Goal: Information Seeking & Learning: Learn about a topic

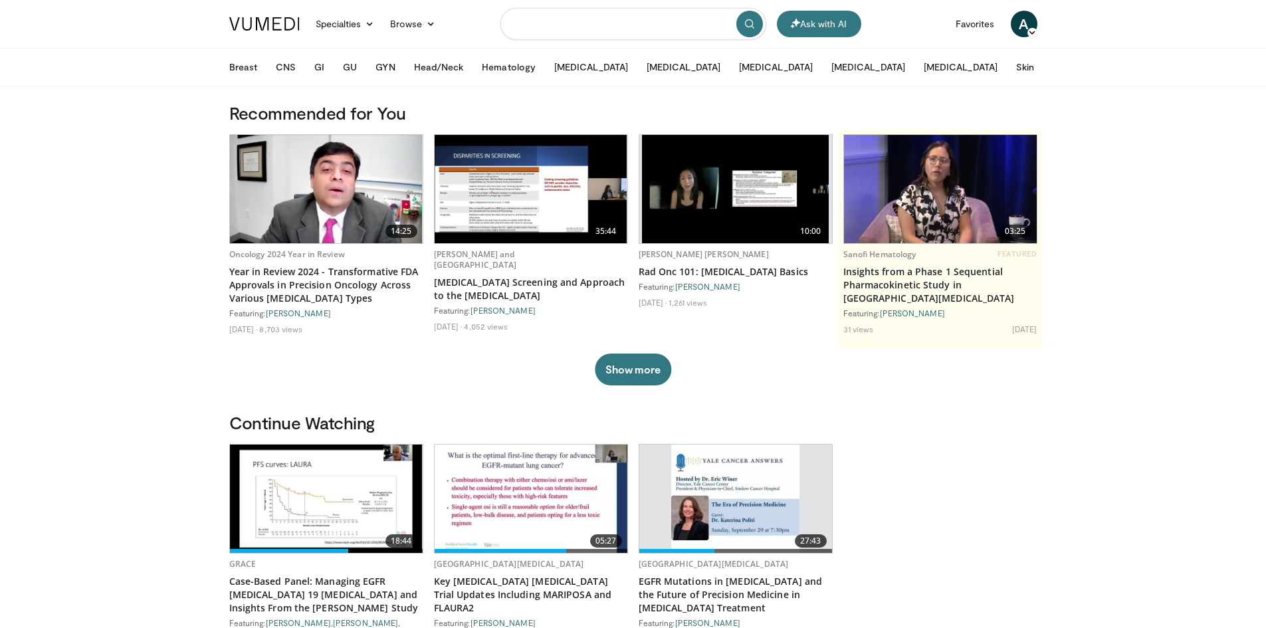
click at [601, 27] on input "Search topics, interventions" at bounding box center [633, 24] width 266 height 32
type input "**********"
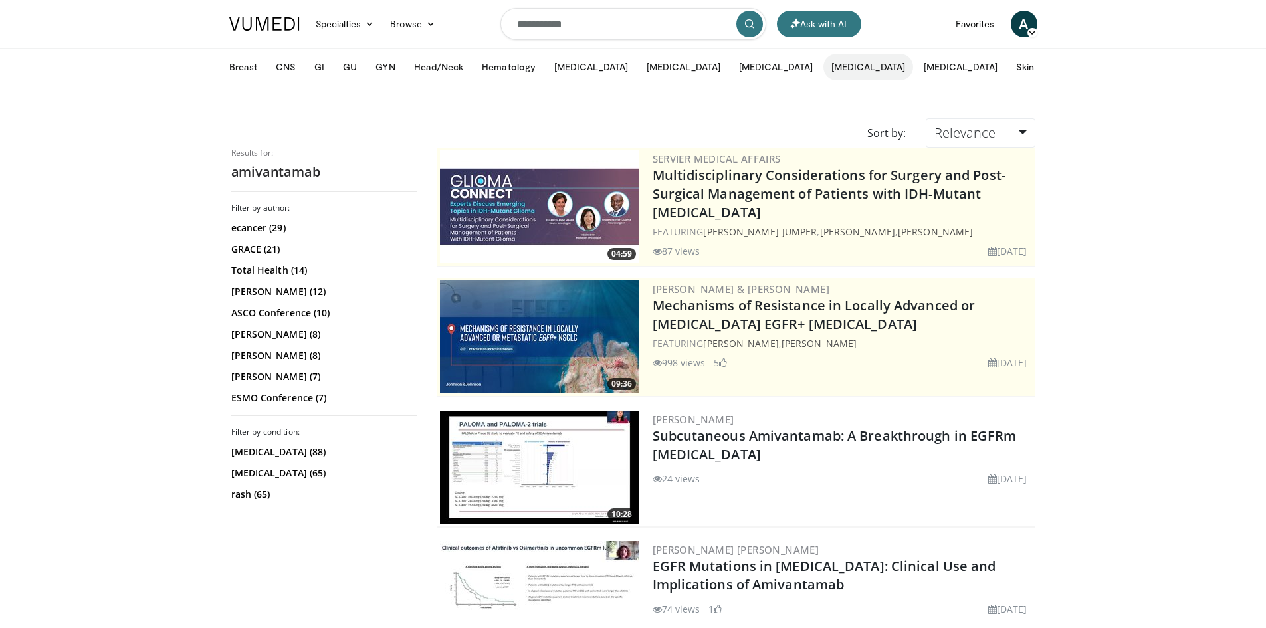
click at [823, 70] on button "[MEDICAL_DATA]" at bounding box center [868, 67] width 90 height 27
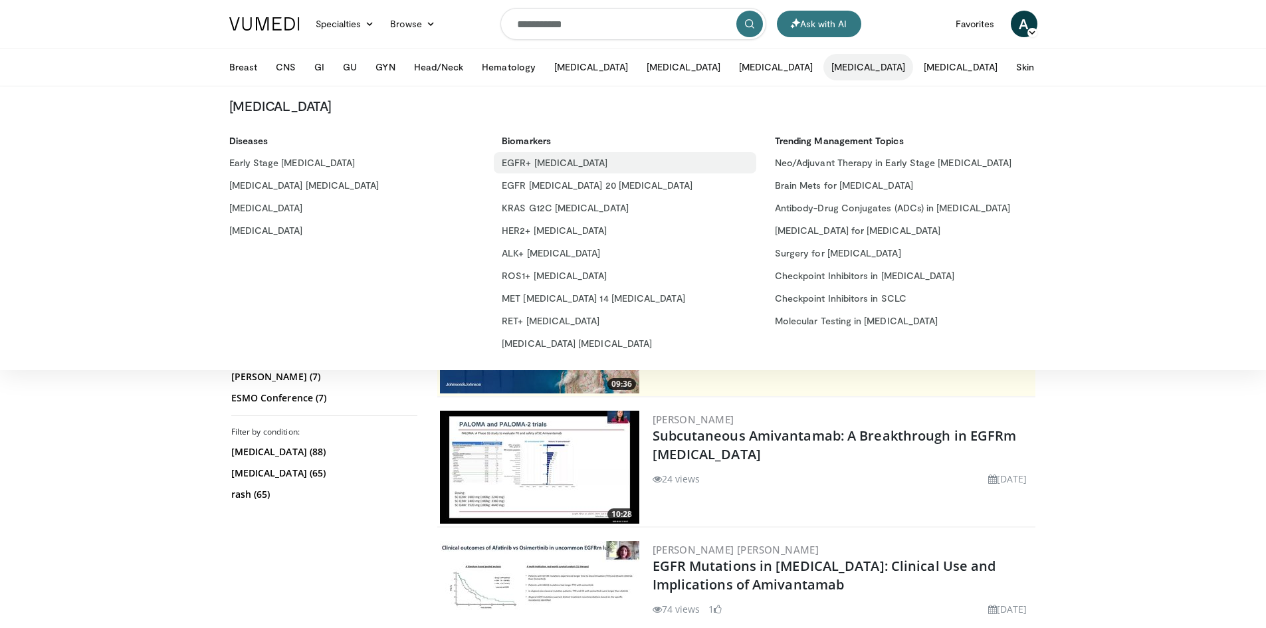
click at [538, 155] on link "EGFR+ [MEDICAL_DATA]" at bounding box center [625, 162] width 262 height 21
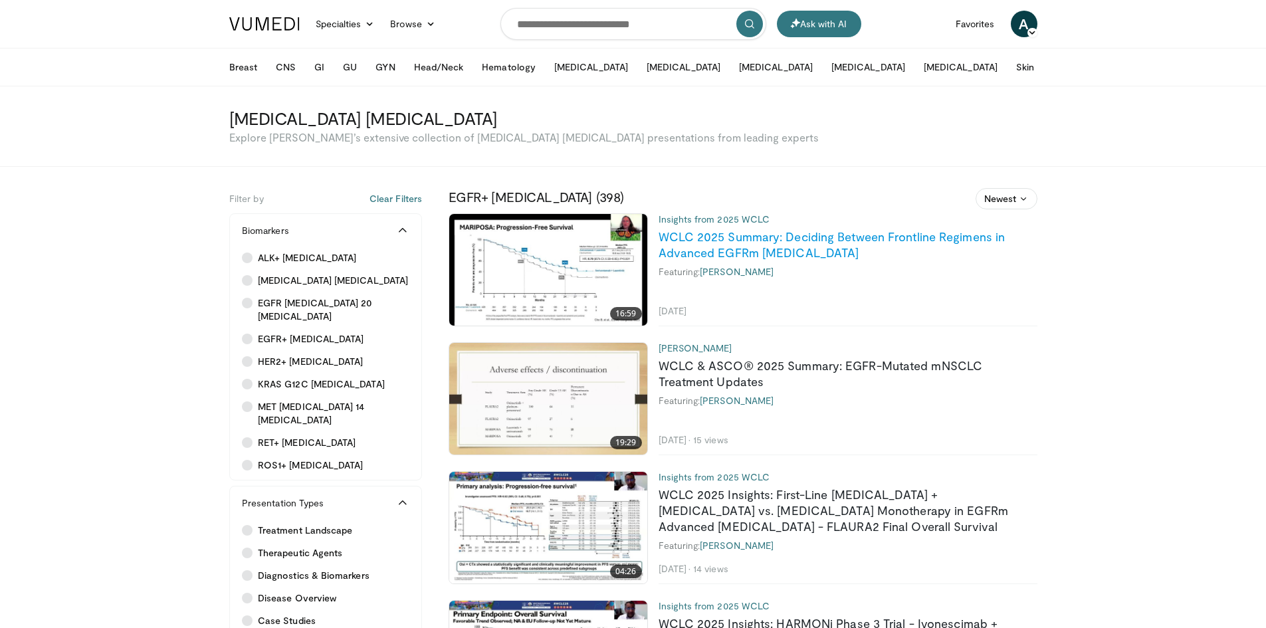
click at [690, 246] on link "WCLC 2025 Summary: Deciding Between Frontline Regimens in Advanced EGFRm [MEDIC…" at bounding box center [831, 244] width 347 height 31
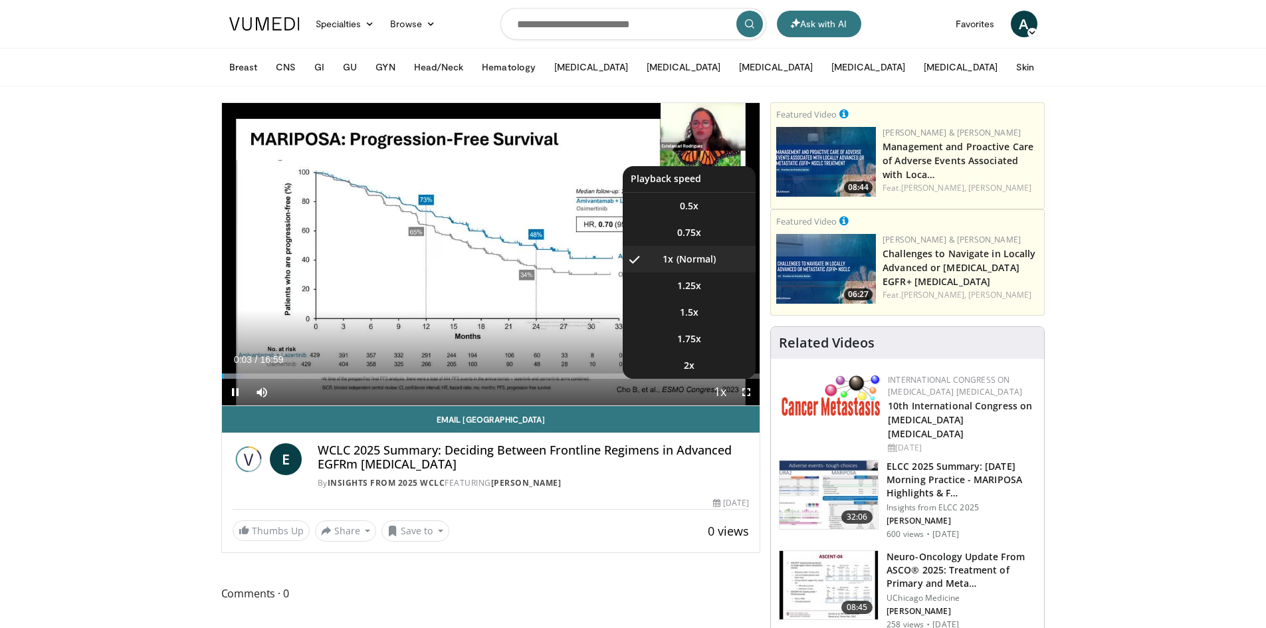
click at [717, 391] on span "Video Player" at bounding box center [719, 392] width 19 height 27
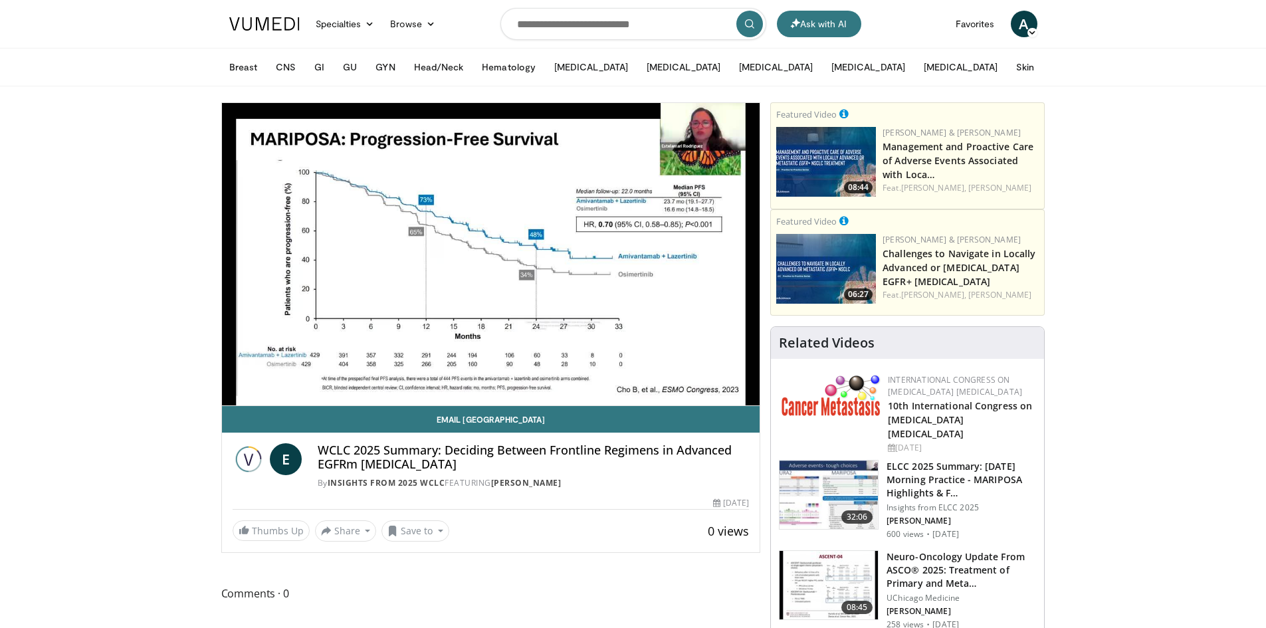
click at [717, 391] on div "10 seconds Tap to unmute" at bounding box center [491, 254] width 538 height 302
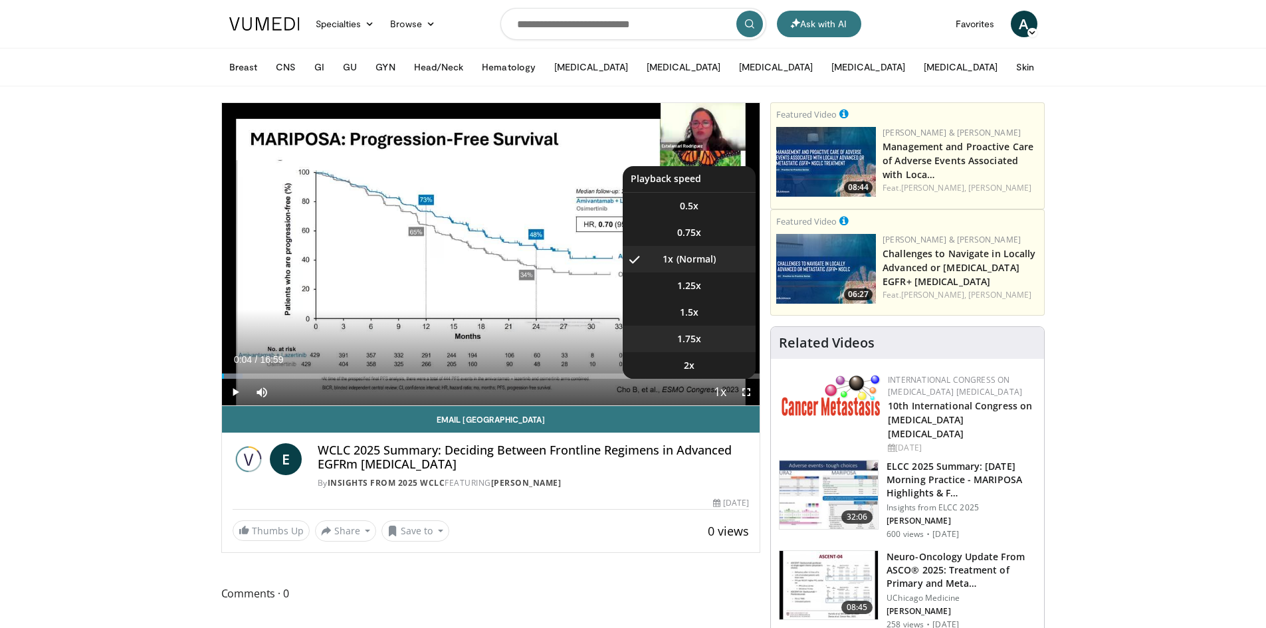
click at [693, 344] on span "1.75x" at bounding box center [689, 338] width 24 height 13
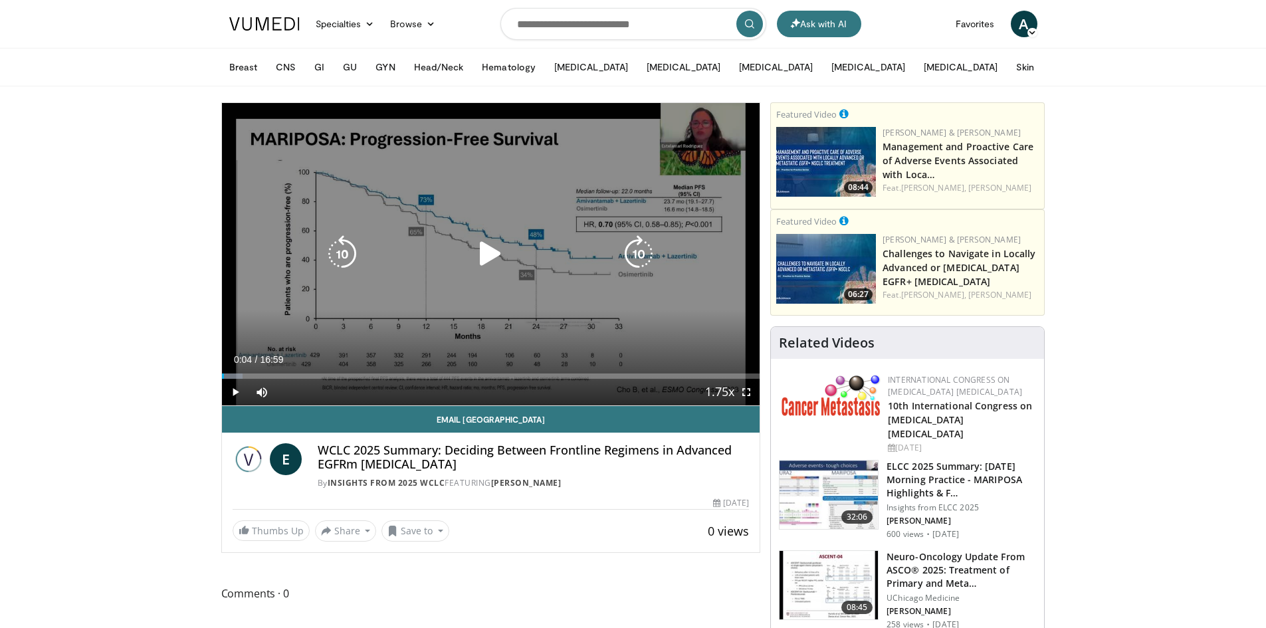
click at [497, 249] on icon "Video Player" at bounding box center [490, 253] width 37 height 37
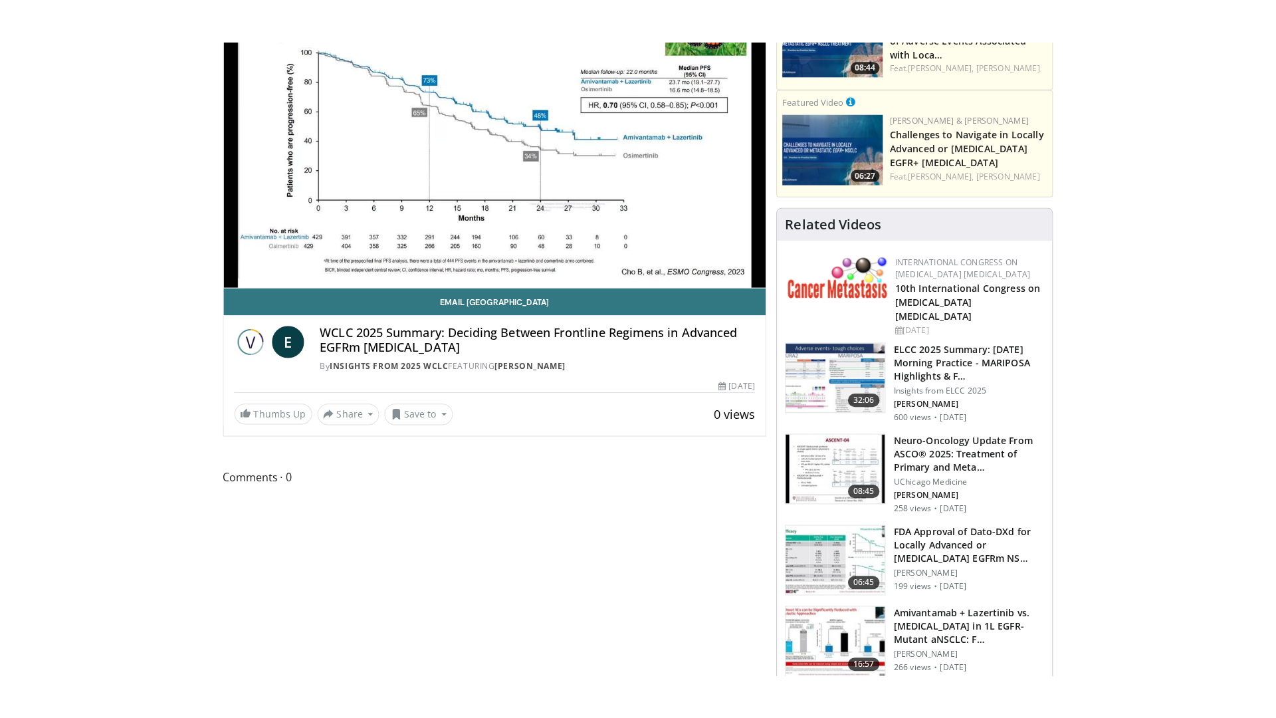
scroll to position [66, 0]
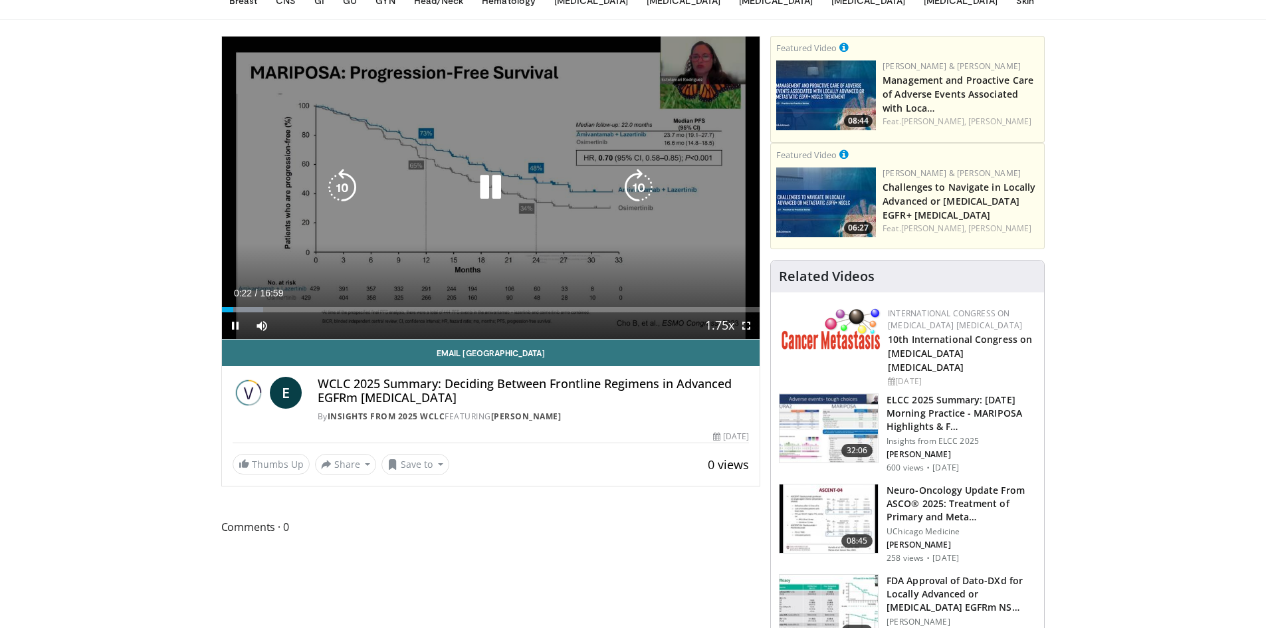
click at [346, 191] on icon "Video Player" at bounding box center [342, 187] width 37 height 37
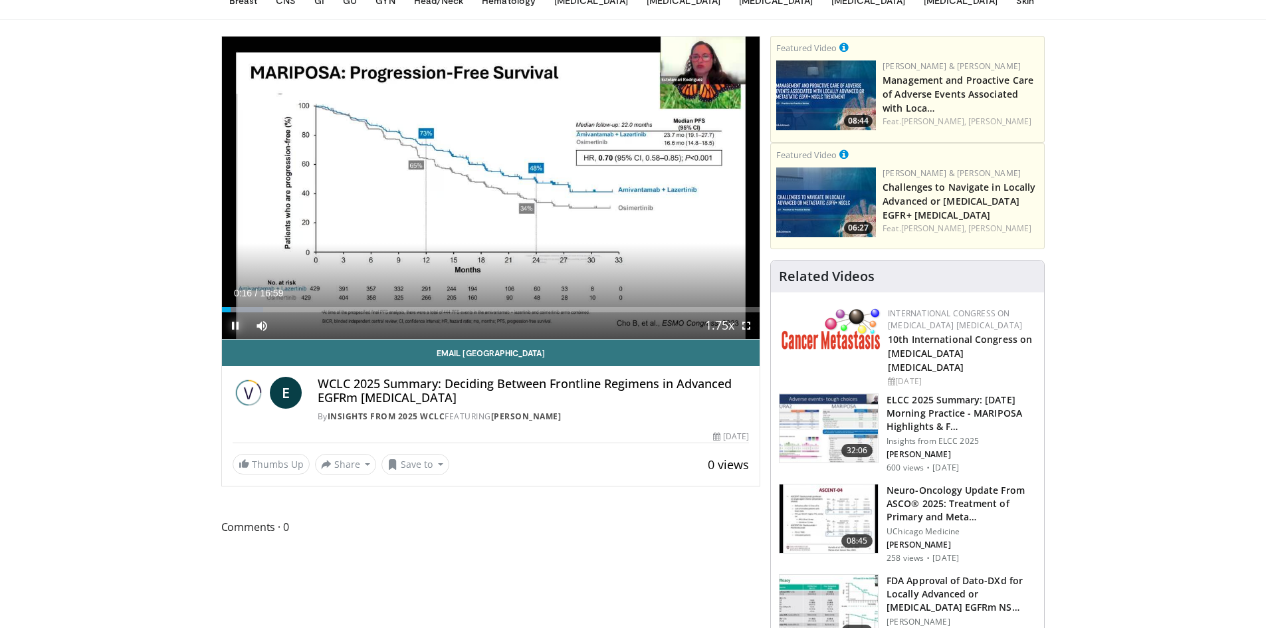
click at [233, 330] on span "Video Player" at bounding box center [235, 325] width 27 height 27
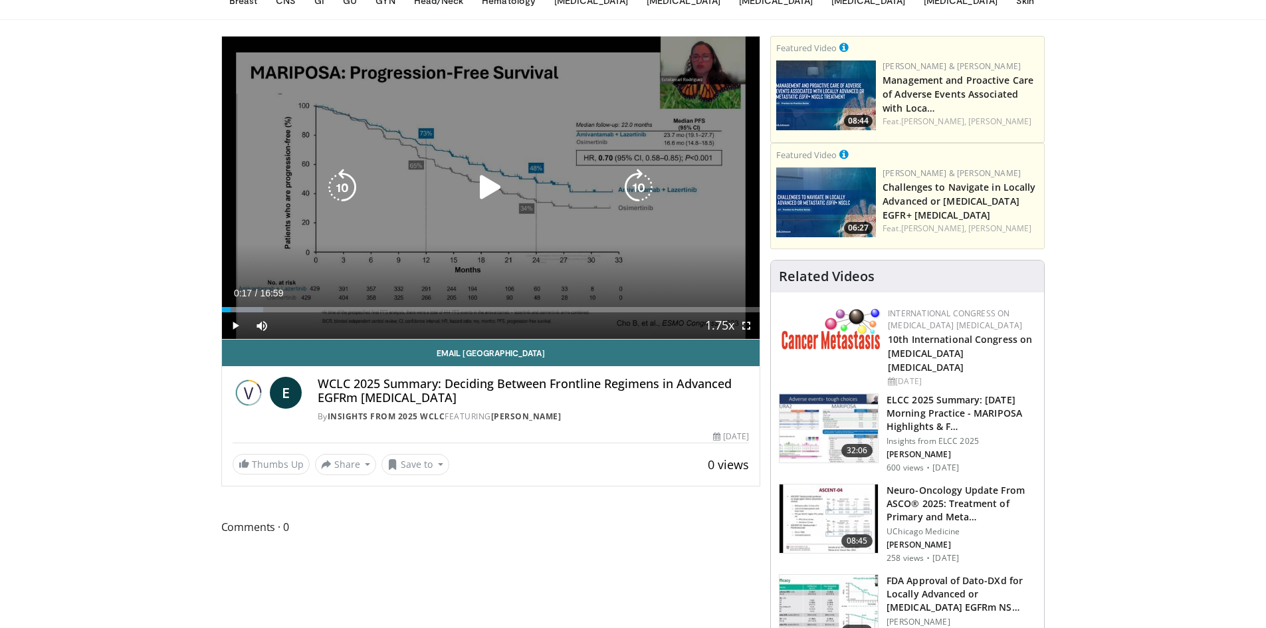
click at [339, 184] on icon "Video Player" at bounding box center [342, 187] width 37 height 37
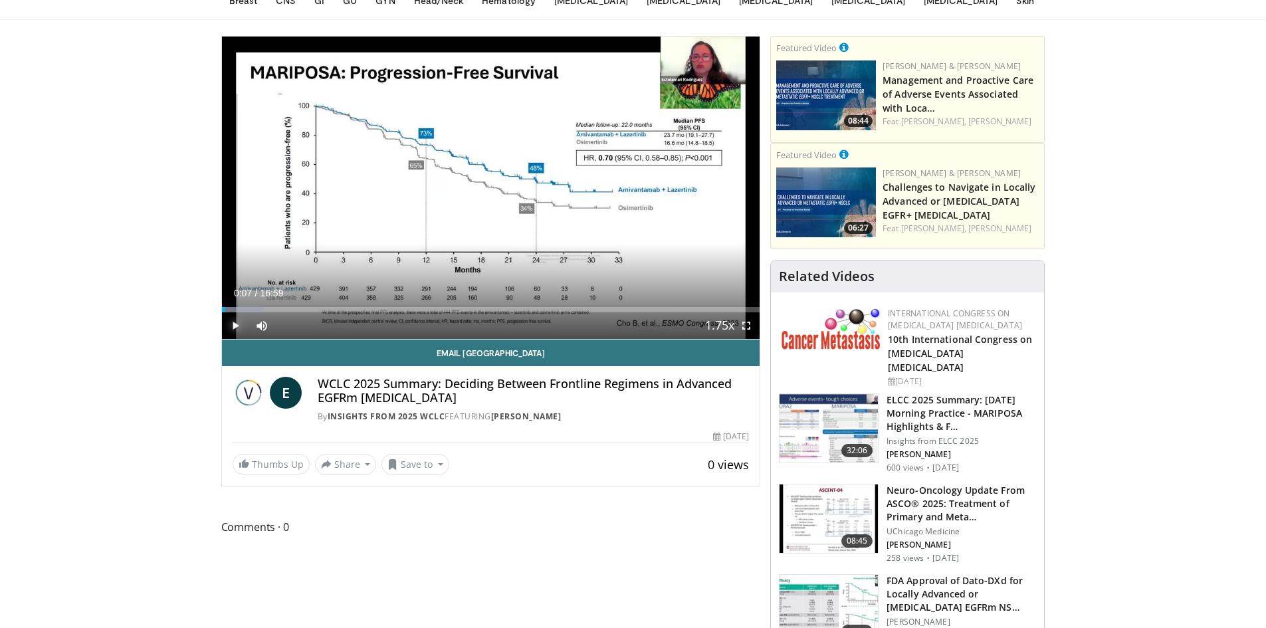
click at [236, 321] on span "Video Player" at bounding box center [235, 325] width 27 height 27
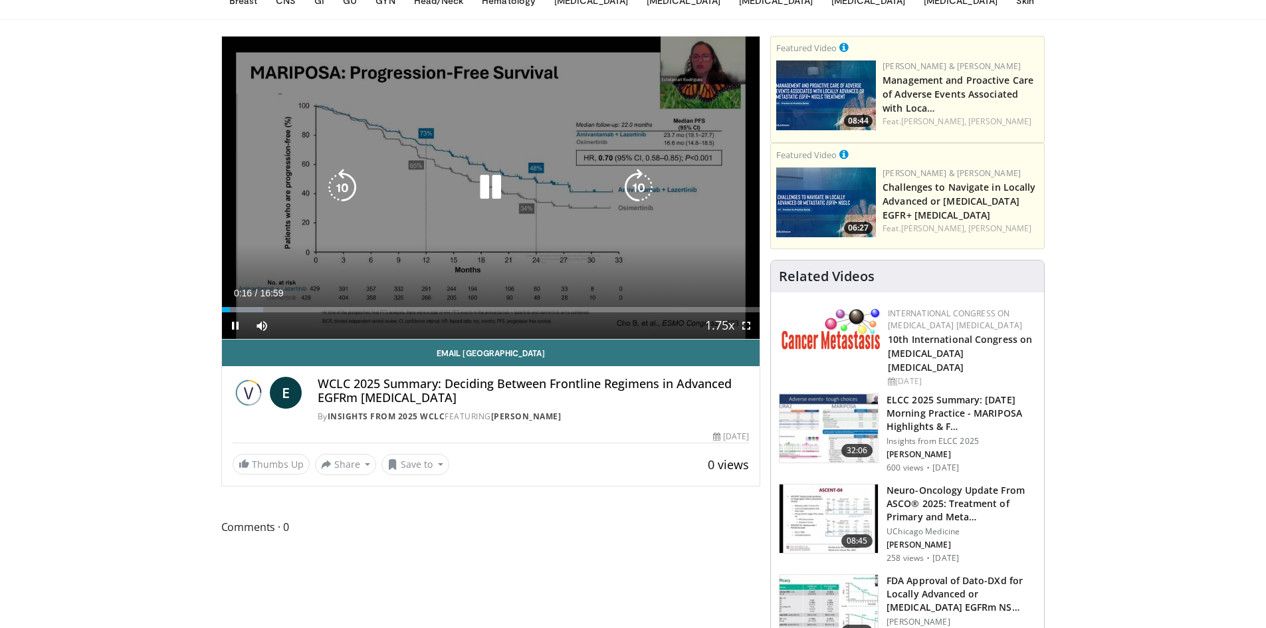
click at [489, 193] on icon "Video Player" at bounding box center [490, 187] width 37 height 37
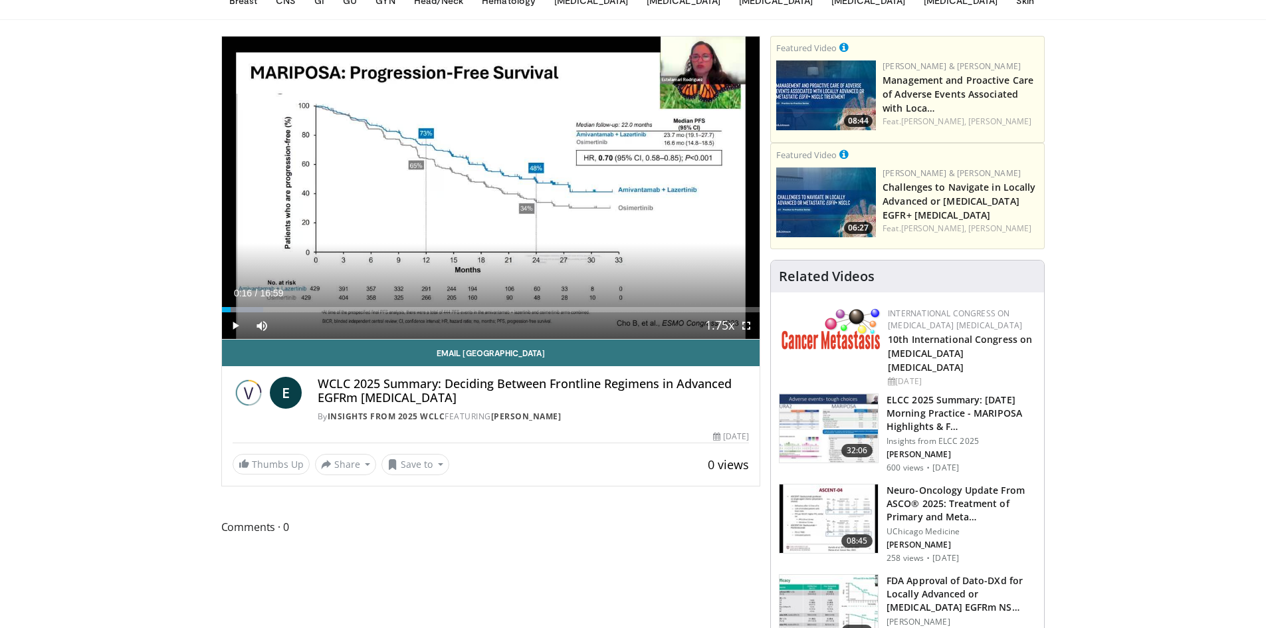
click at [480, 269] on div "10 seconds Tap to unmute" at bounding box center [491, 188] width 538 height 302
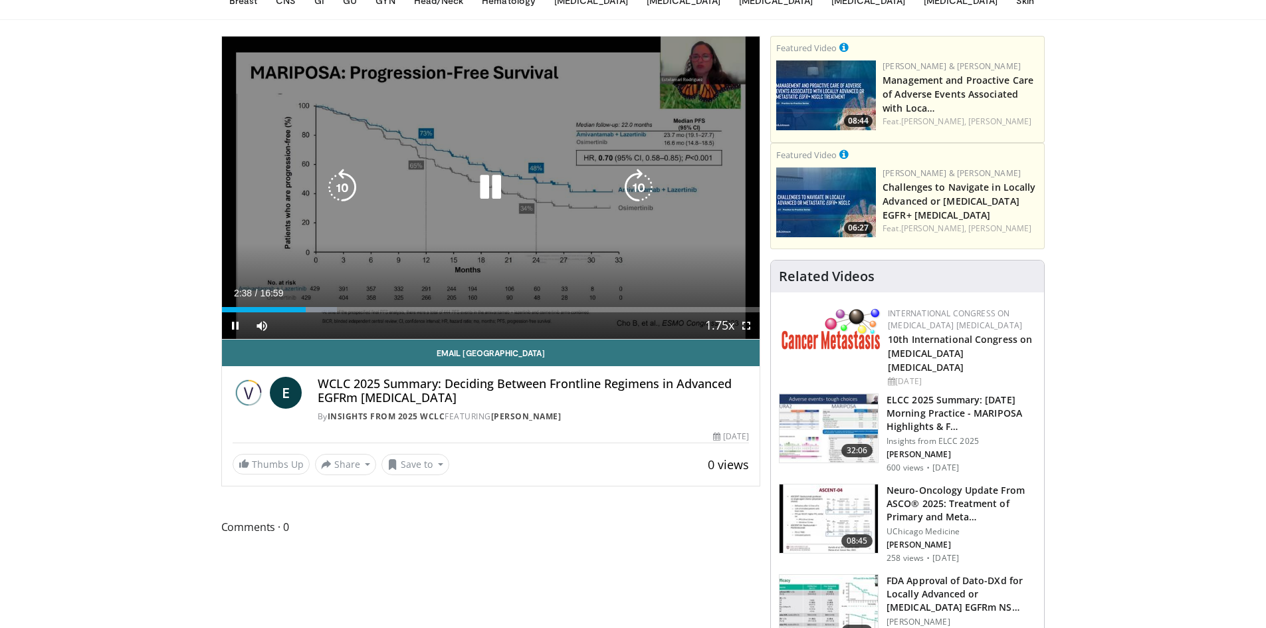
click at [476, 185] on icon "Video Player" at bounding box center [490, 187] width 37 height 37
click at [346, 187] on icon "Video Player" at bounding box center [342, 187] width 37 height 37
click at [633, 180] on icon "Video Player" at bounding box center [638, 187] width 37 height 37
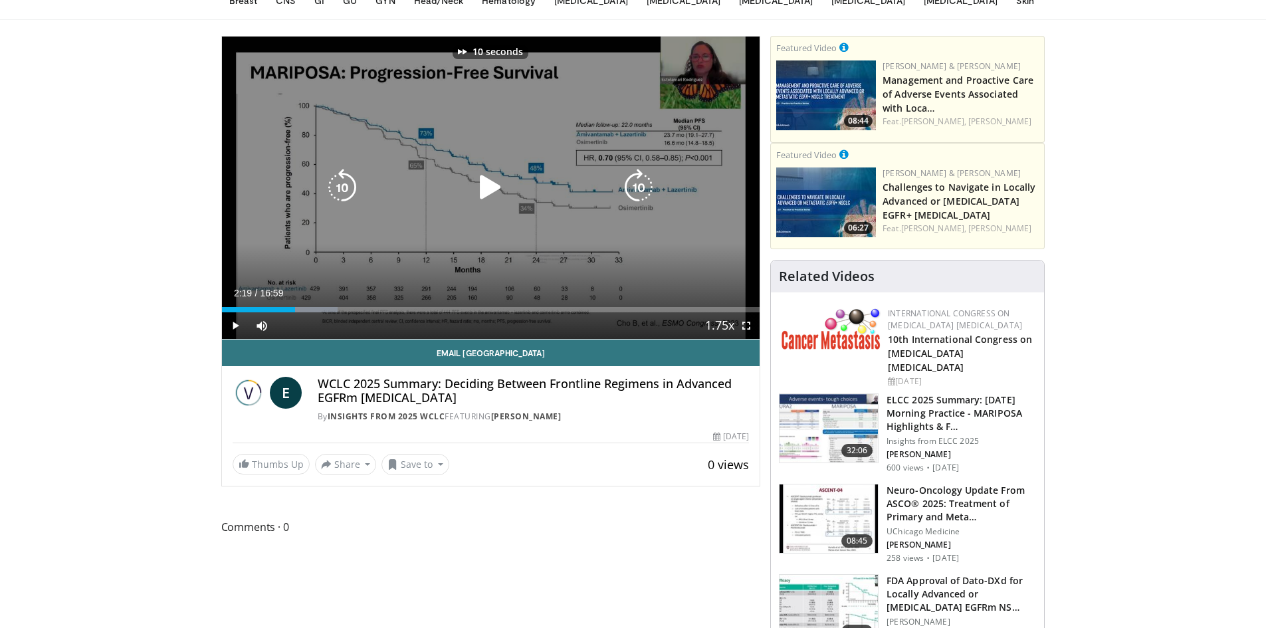
click at [633, 180] on icon "Video Player" at bounding box center [638, 187] width 37 height 37
click at [484, 186] on icon "Video Player" at bounding box center [490, 187] width 37 height 37
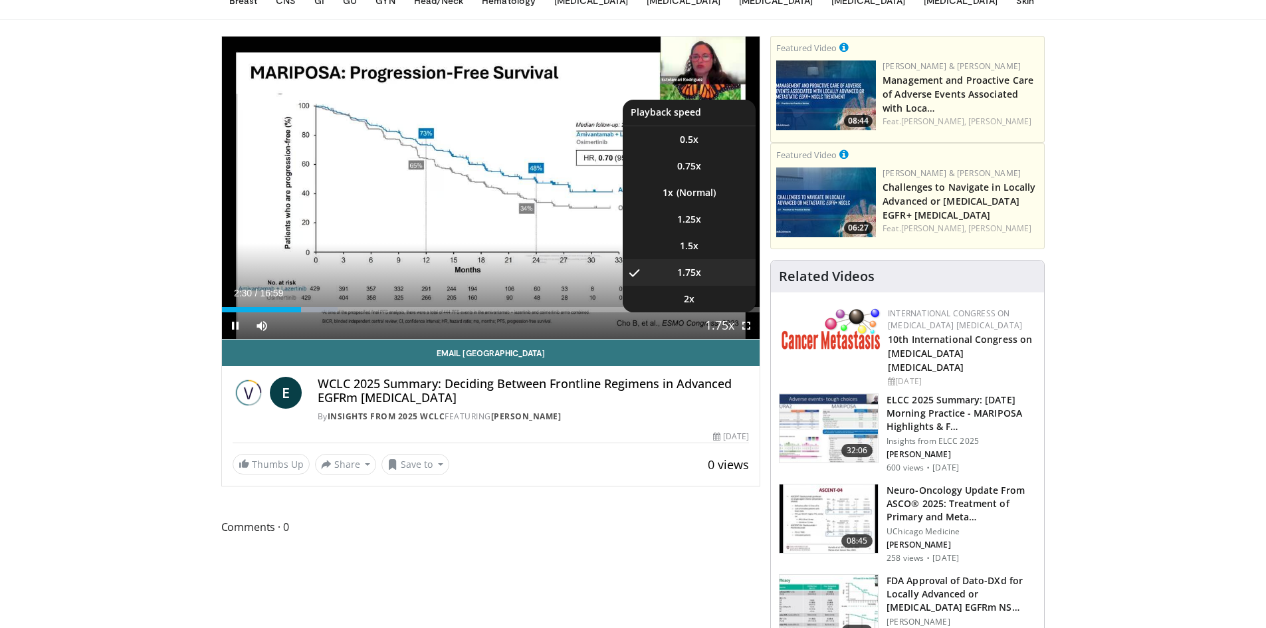
click at [720, 327] on span "Video Player" at bounding box center [719, 326] width 19 height 27
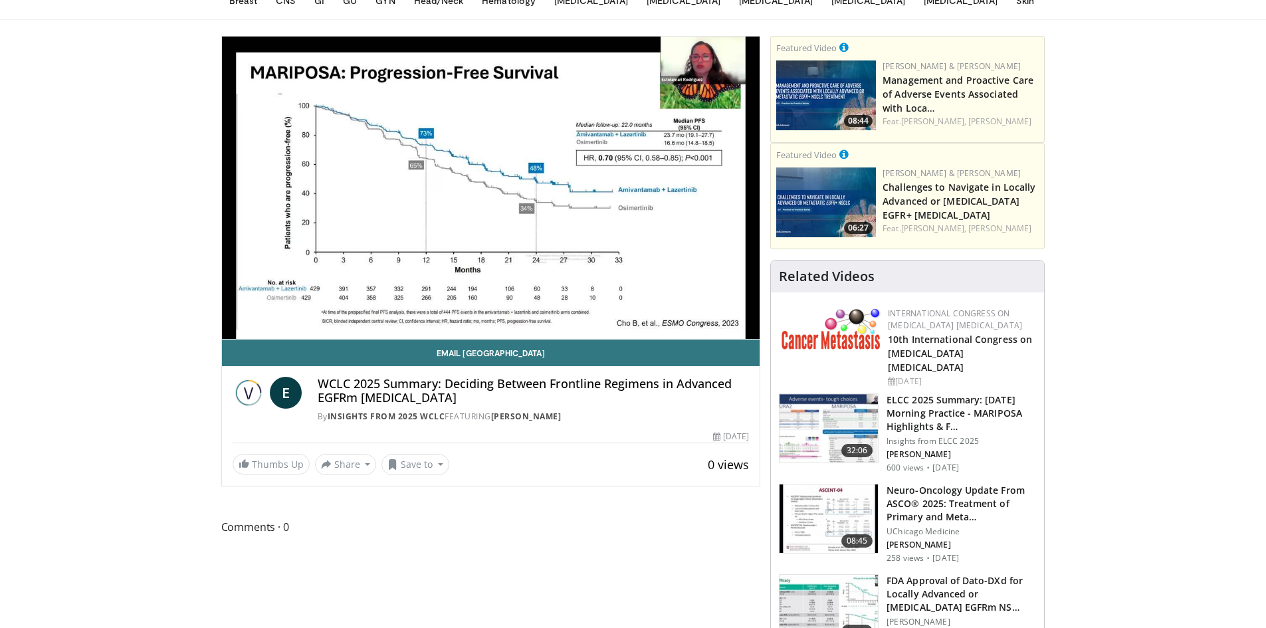
click at [720, 327] on video-js "**********" at bounding box center [491, 188] width 538 height 303
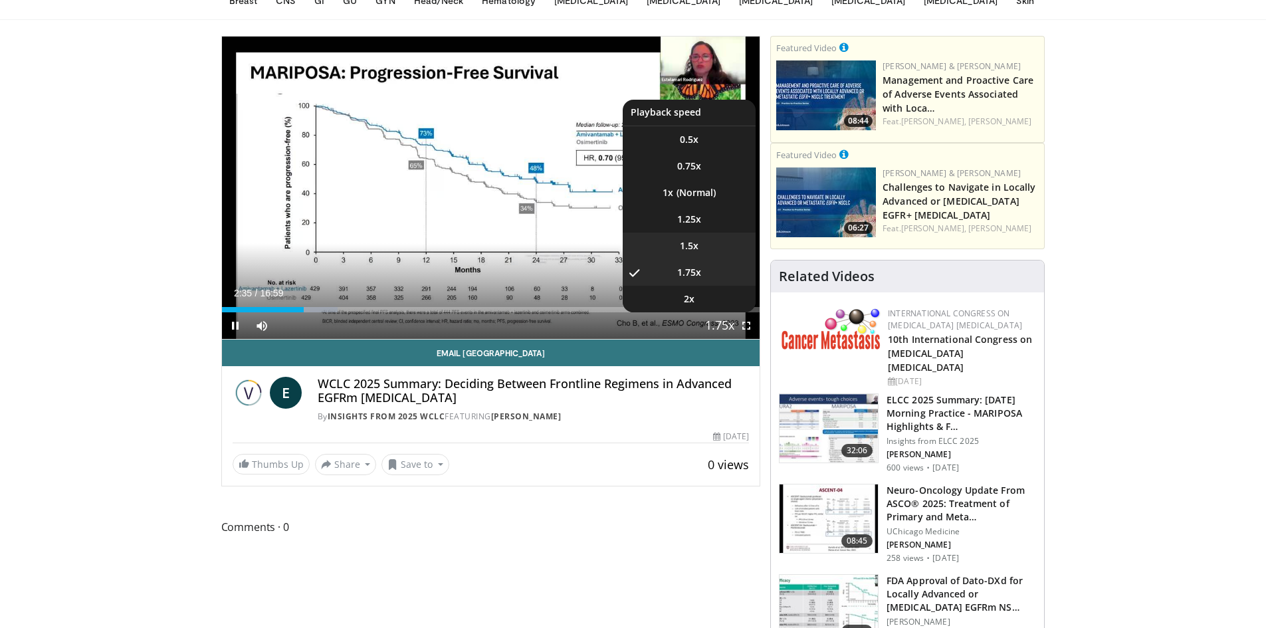
click at [695, 247] on span "1.5x" at bounding box center [689, 245] width 19 height 13
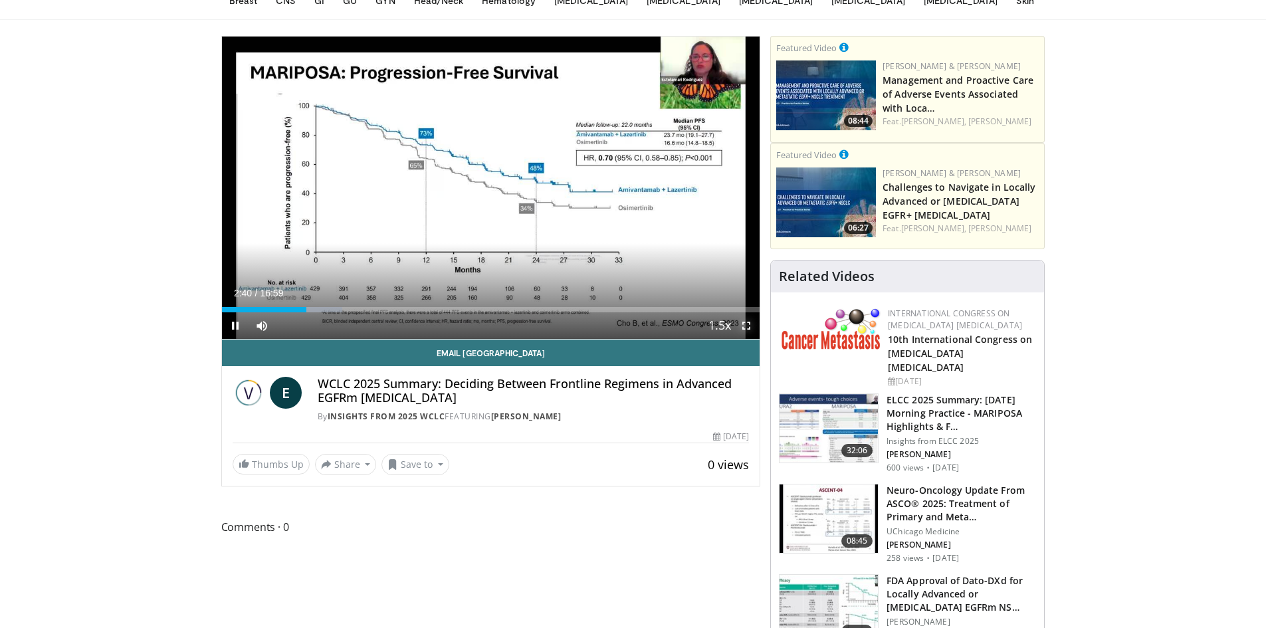
click at [750, 324] on span "Video Player" at bounding box center [746, 325] width 27 height 27
